Goal: Find specific page/section: Find specific page/section

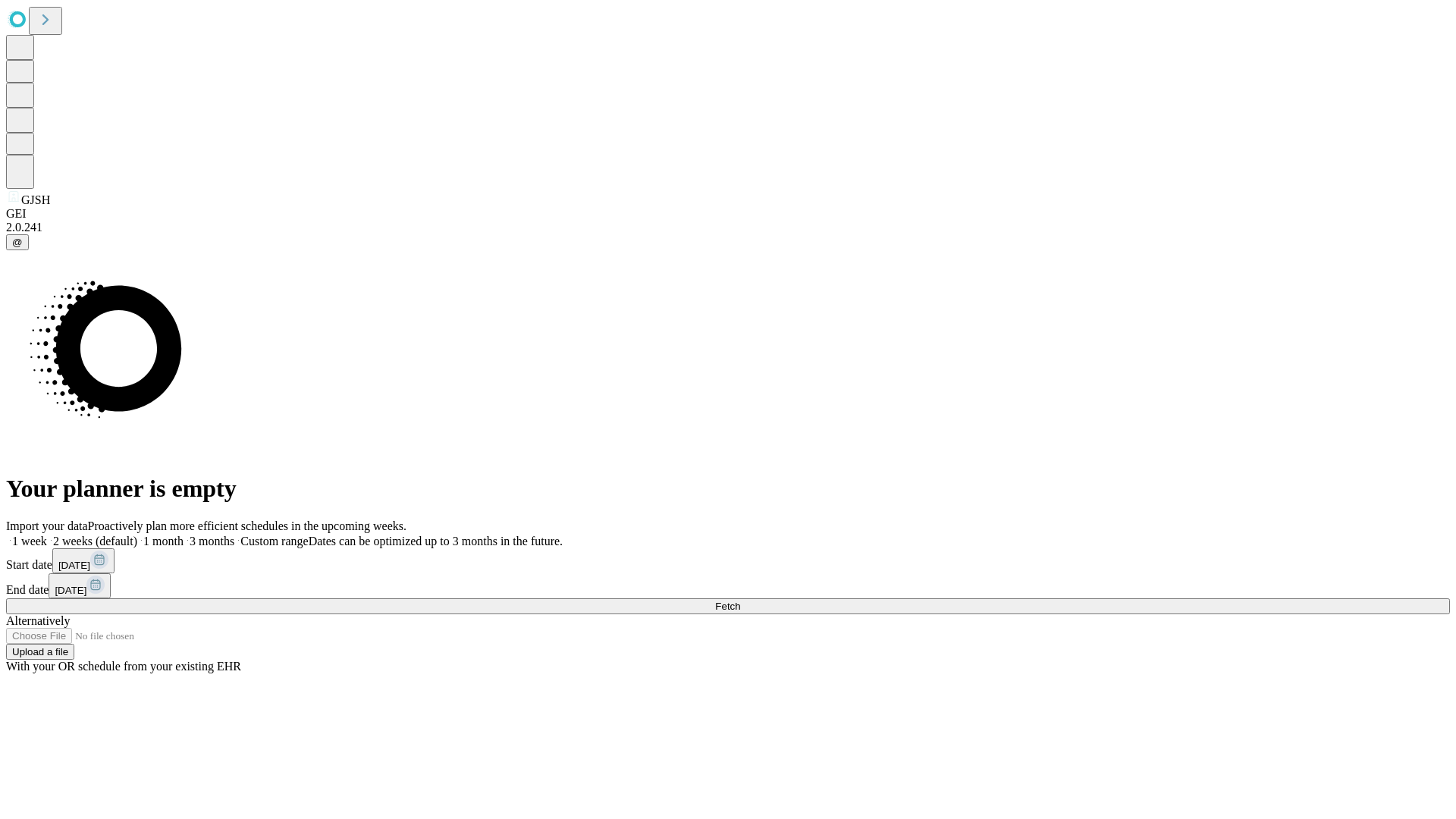
click at [740, 600] on span "Fetch" at bounding box center [728, 606] width 25 height 11
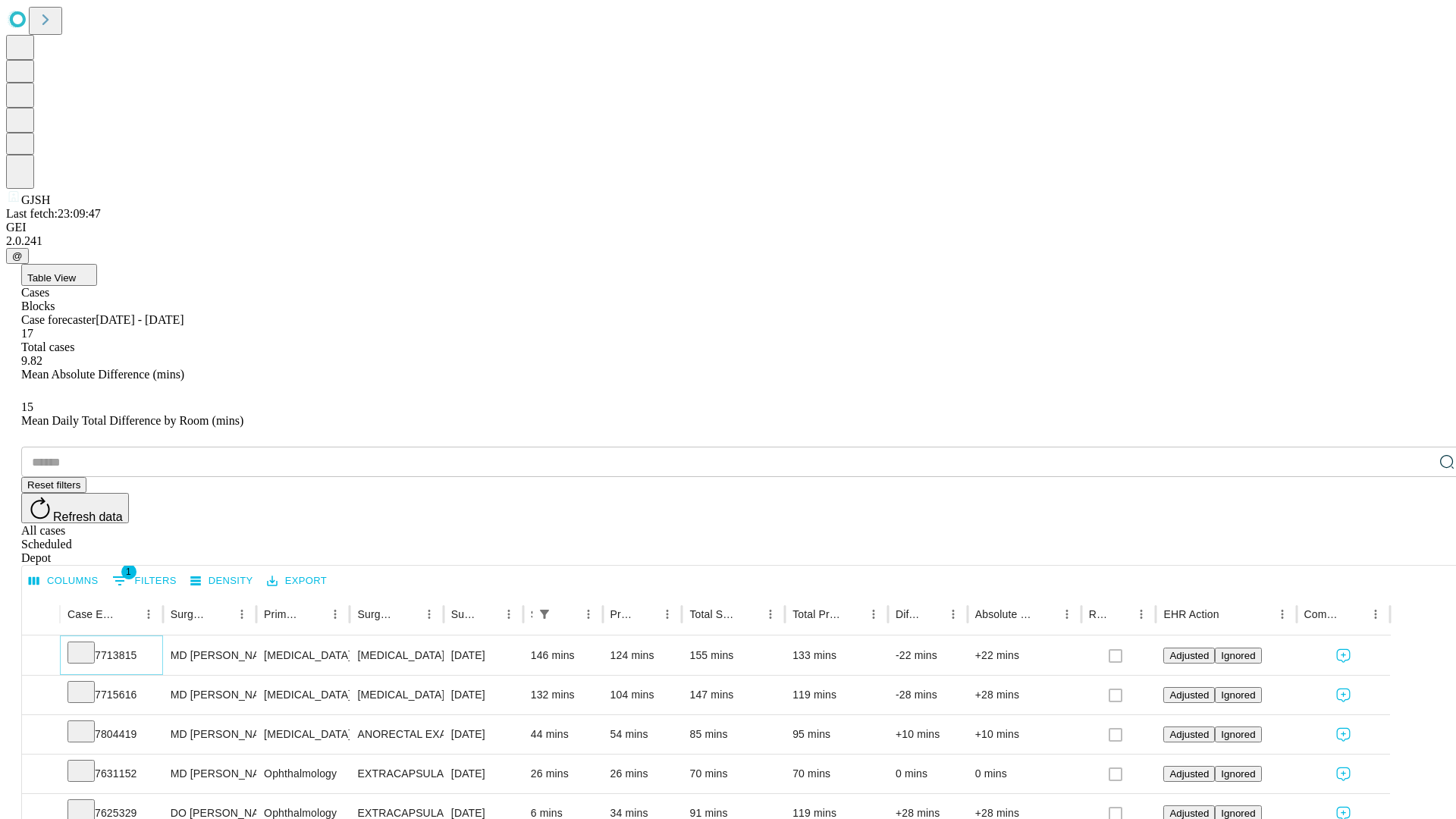
click at [88, 644] on icon at bounding box center [81, 652] width 15 height 15
